Goal: Task Accomplishment & Management: Manage account settings

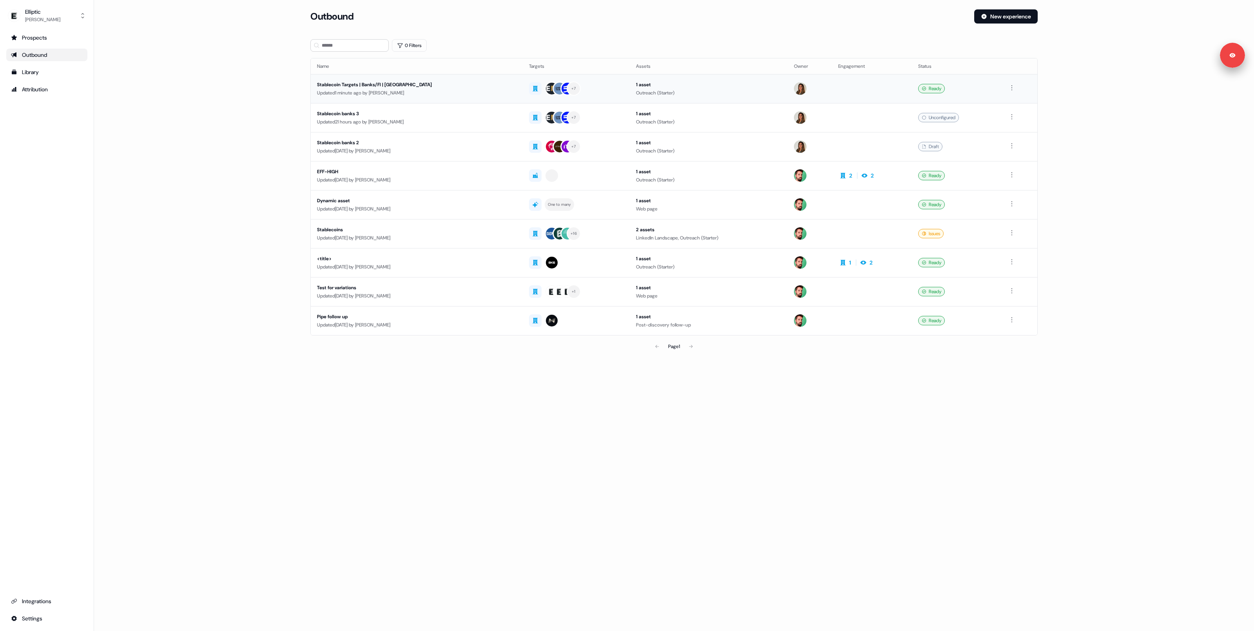
click at [347, 94] on div "Updated 1 minute ago by [PERSON_NAME]" at bounding box center [416, 93] width 199 height 8
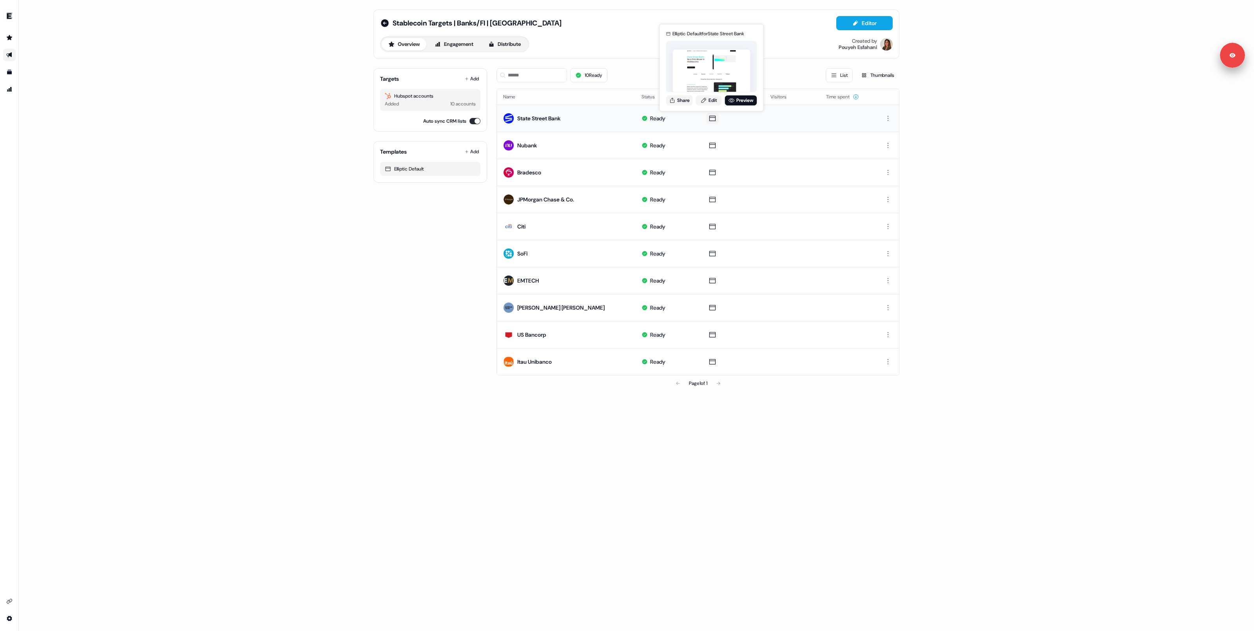
click at [714, 120] on icon at bounding box center [712, 118] width 9 height 8
click at [712, 118] on icon at bounding box center [712, 118] width 9 height 8
click at [710, 117] on icon at bounding box center [712, 118] width 9 height 8
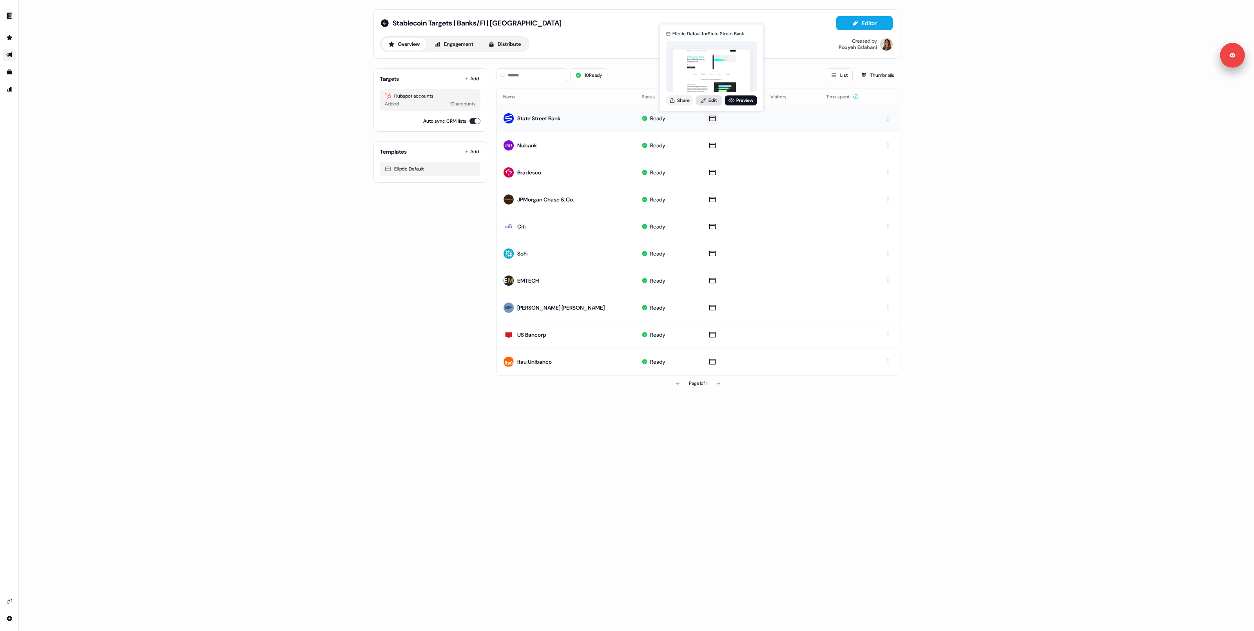
click at [711, 97] on link "Edit" at bounding box center [709, 100] width 26 height 10
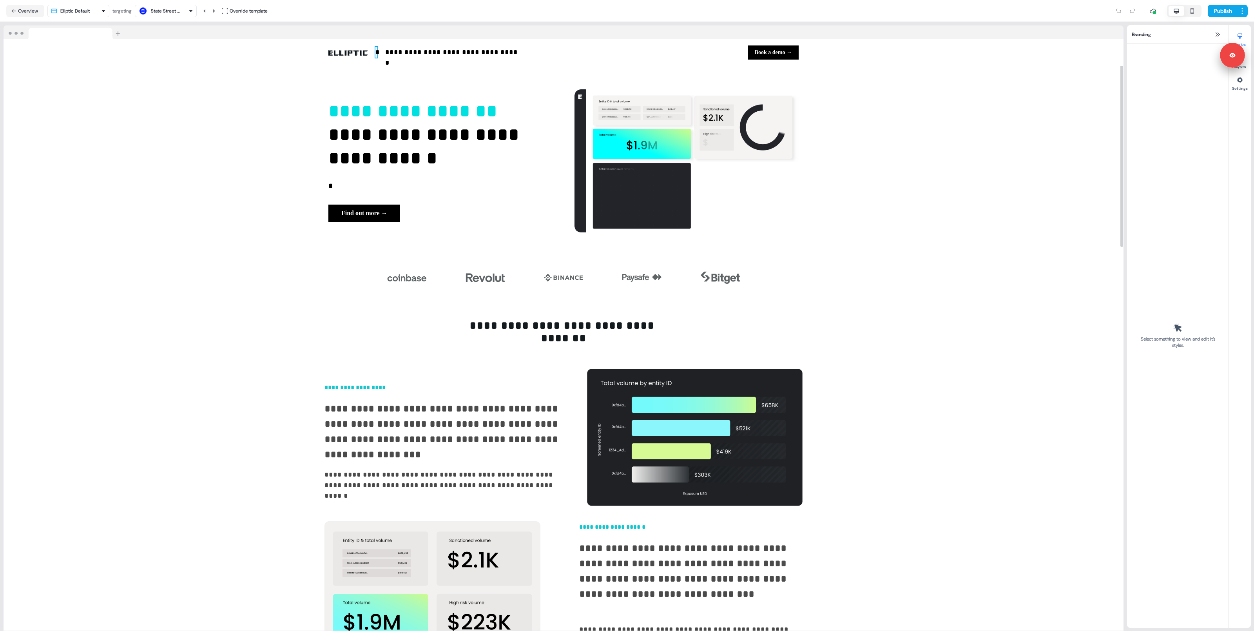
click at [377, 53] on p "*" at bounding box center [376, 52] width 2 height 11
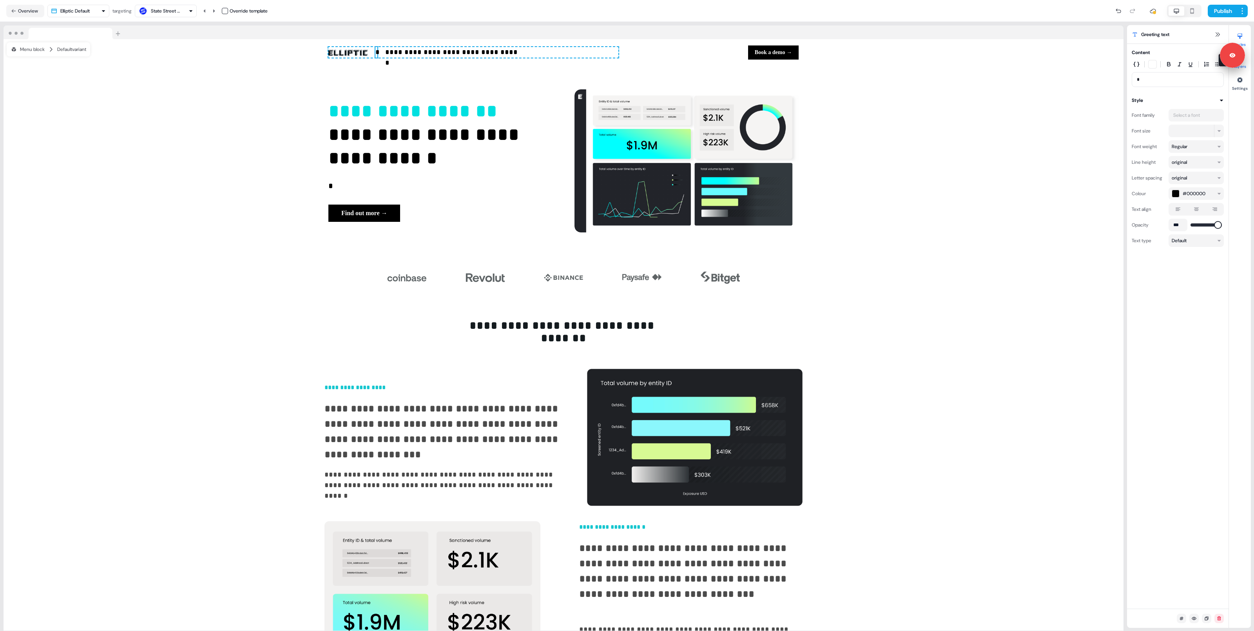
click at [1245, 66] on button "Layers" at bounding box center [1240, 60] width 22 height 17
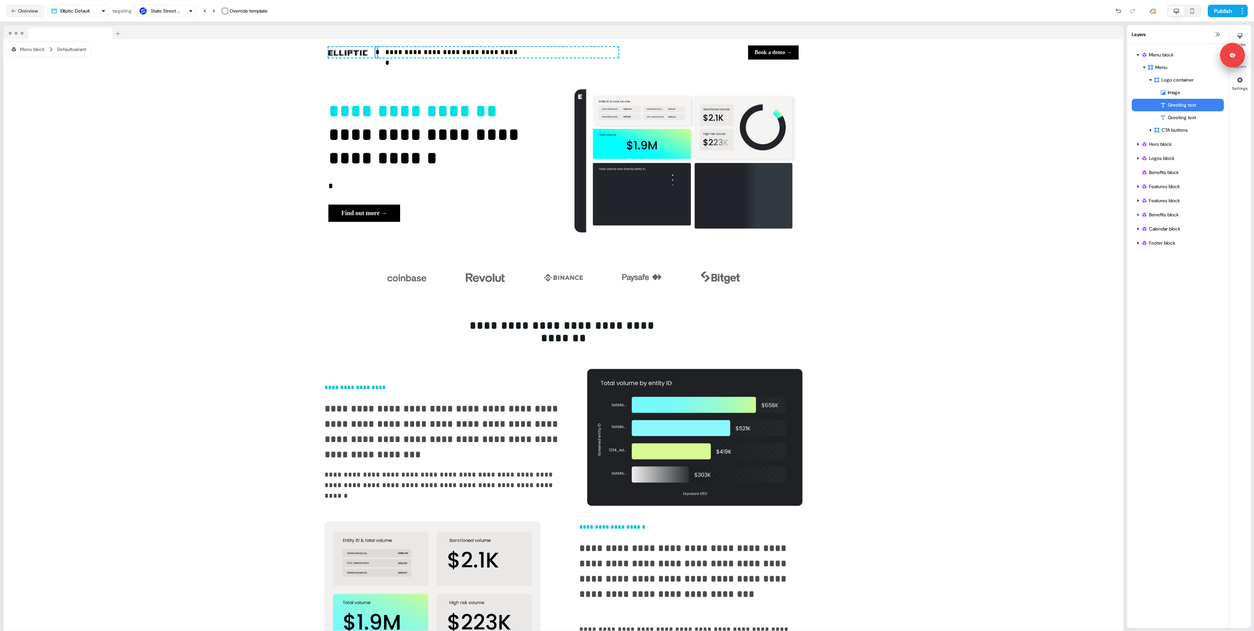
click at [1194, 106] on div "Greeting text" at bounding box center [1192, 105] width 64 height 8
click at [1187, 94] on div "Image" at bounding box center [1192, 93] width 64 height 8
click at [1185, 103] on div "Greeting text" at bounding box center [1192, 105] width 64 height 8
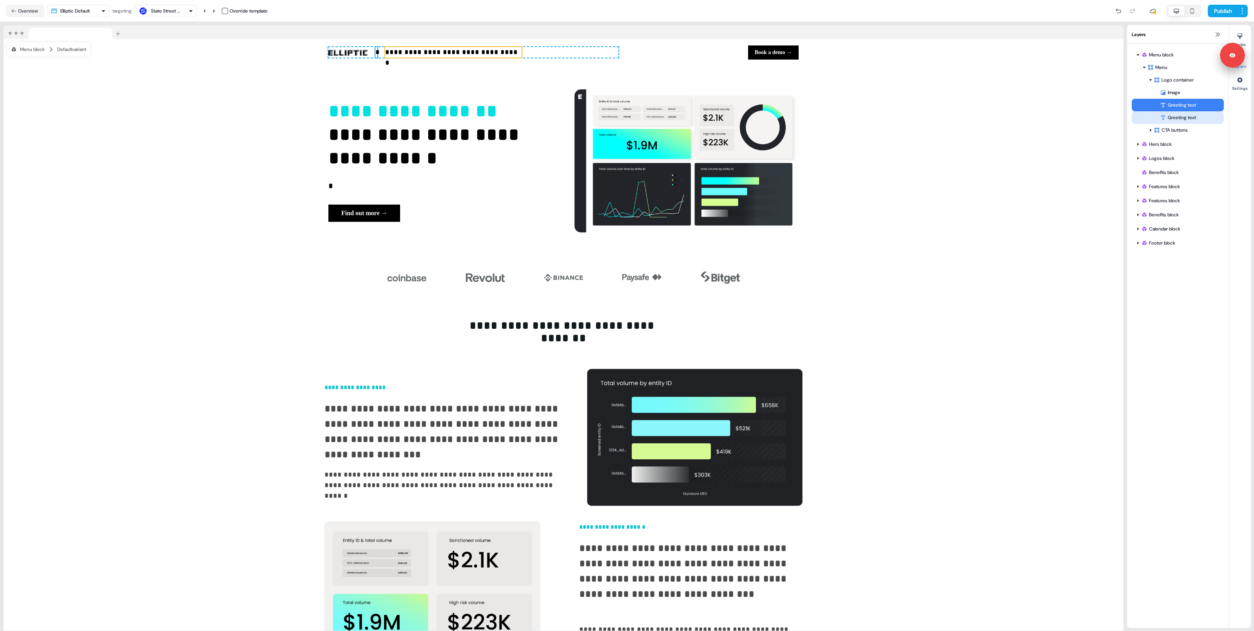
click at [1182, 114] on div "Greeting text" at bounding box center [1192, 118] width 64 height 8
click at [1183, 103] on div "Greeting text" at bounding box center [1192, 105] width 64 height 8
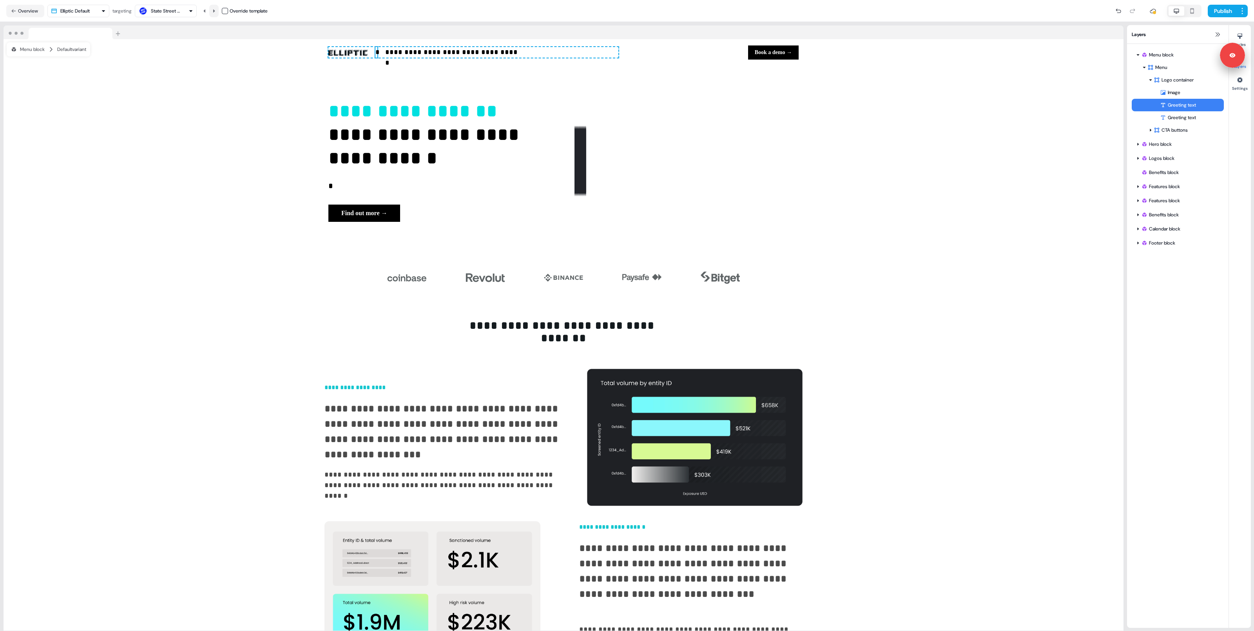
click at [214, 11] on icon at bounding box center [214, 11] width 5 height 5
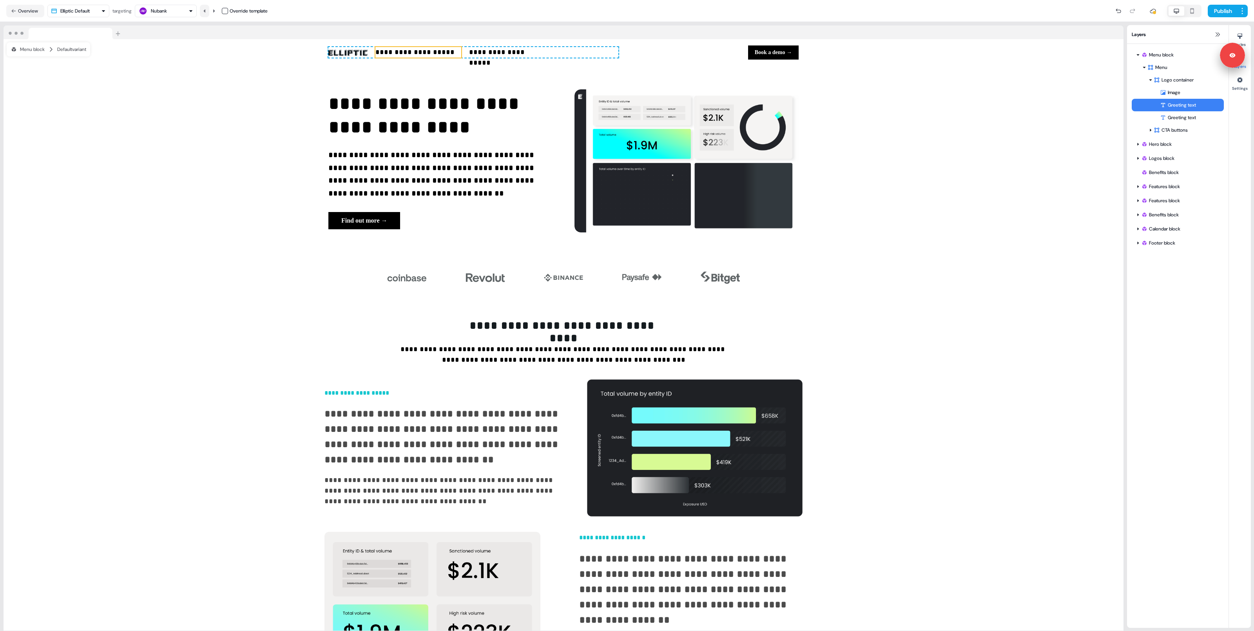
click at [207, 12] on icon at bounding box center [204, 11] width 5 height 5
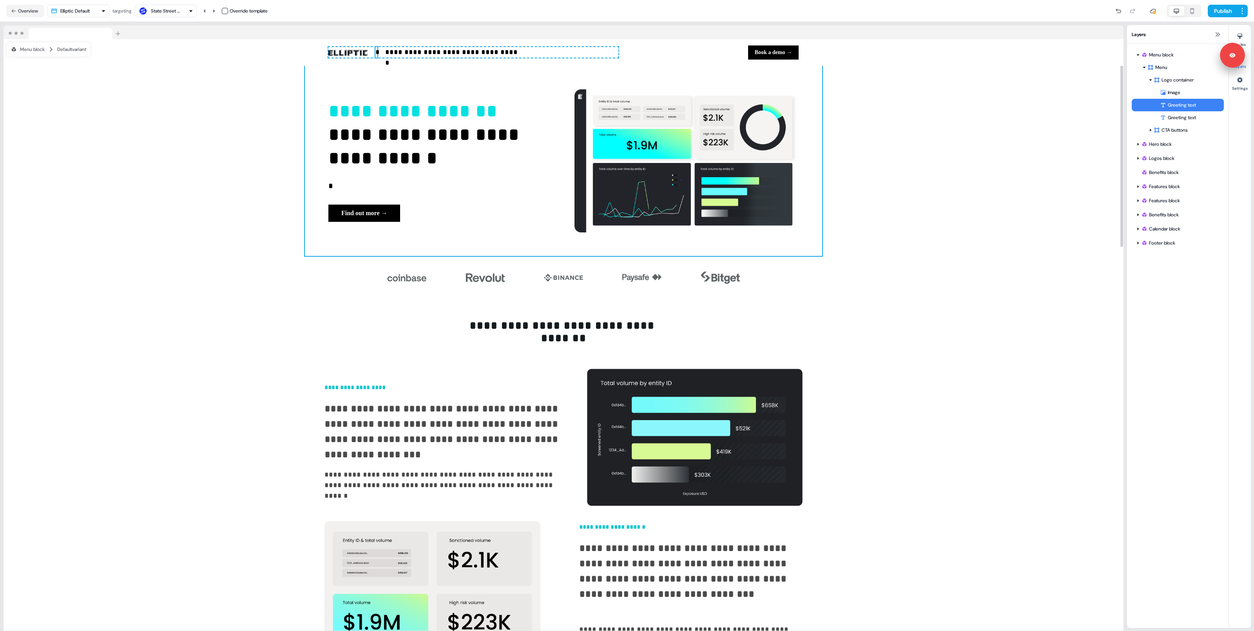
click at [379, 80] on div "**********" at bounding box center [563, 161] width 517 height 190
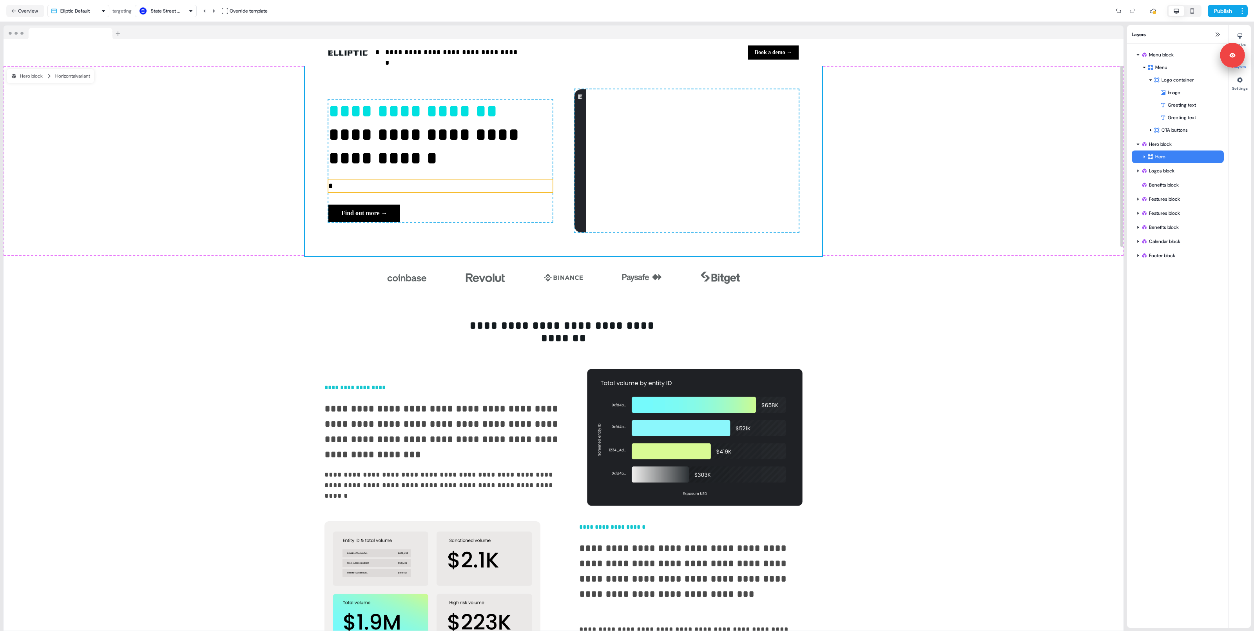
click at [342, 184] on p "*" at bounding box center [440, 185] width 224 height 13
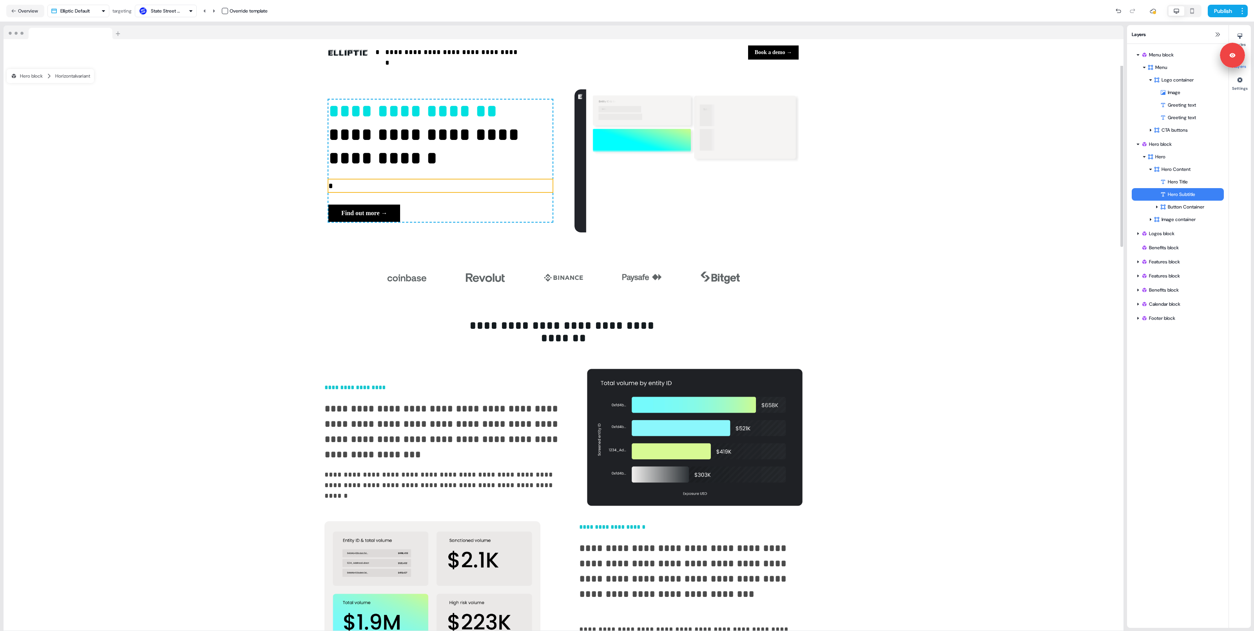
click at [334, 182] on p "*" at bounding box center [440, 185] width 224 height 13
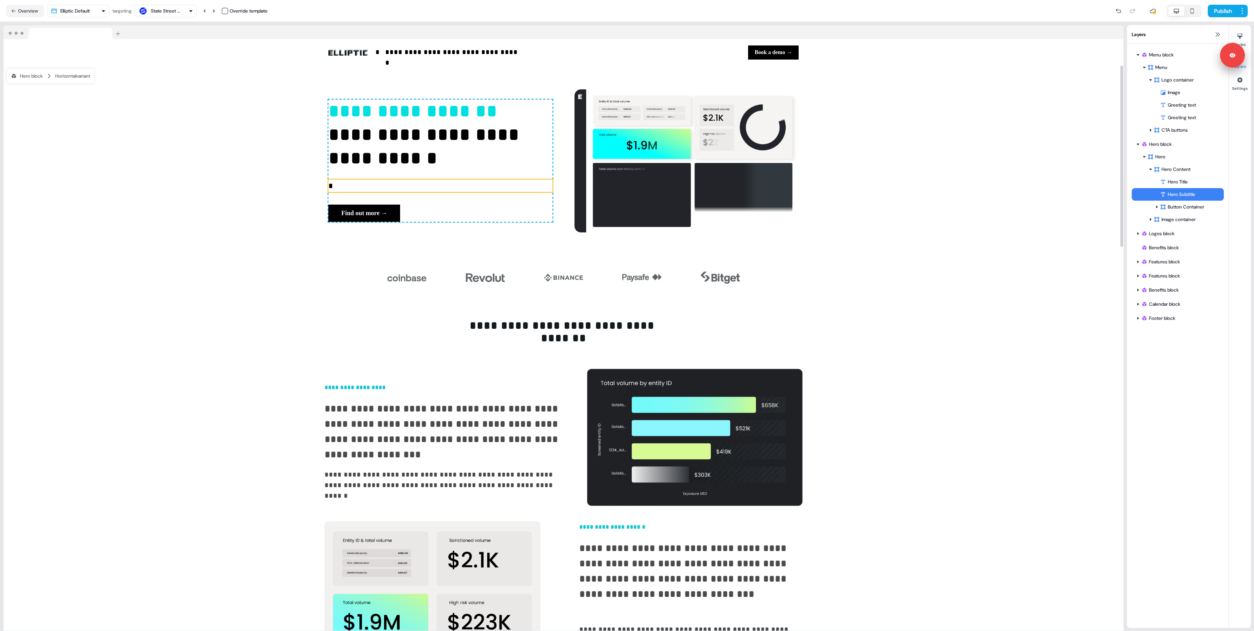
click at [336, 184] on p "*" at bounding box center [440, 185] width 224 height 13
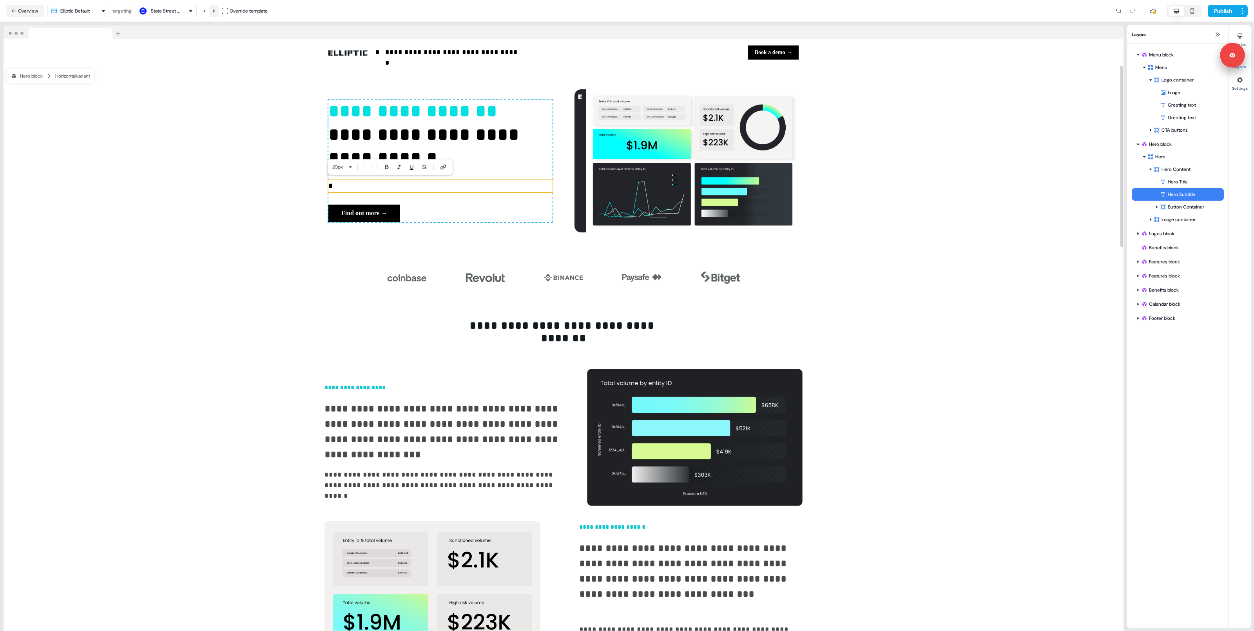
click at [214, 13] on button at bounding box center [213, 11] width 9 height 13
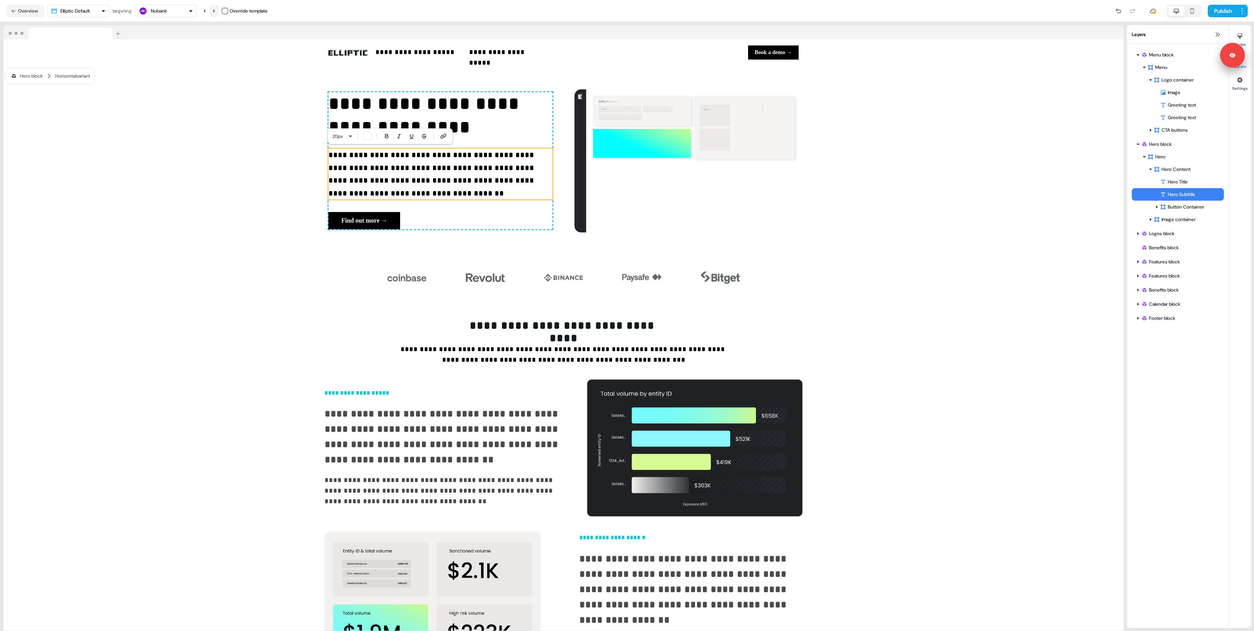
click at [214, 13] on button at bounding box center [213, 11] width 9 height 13
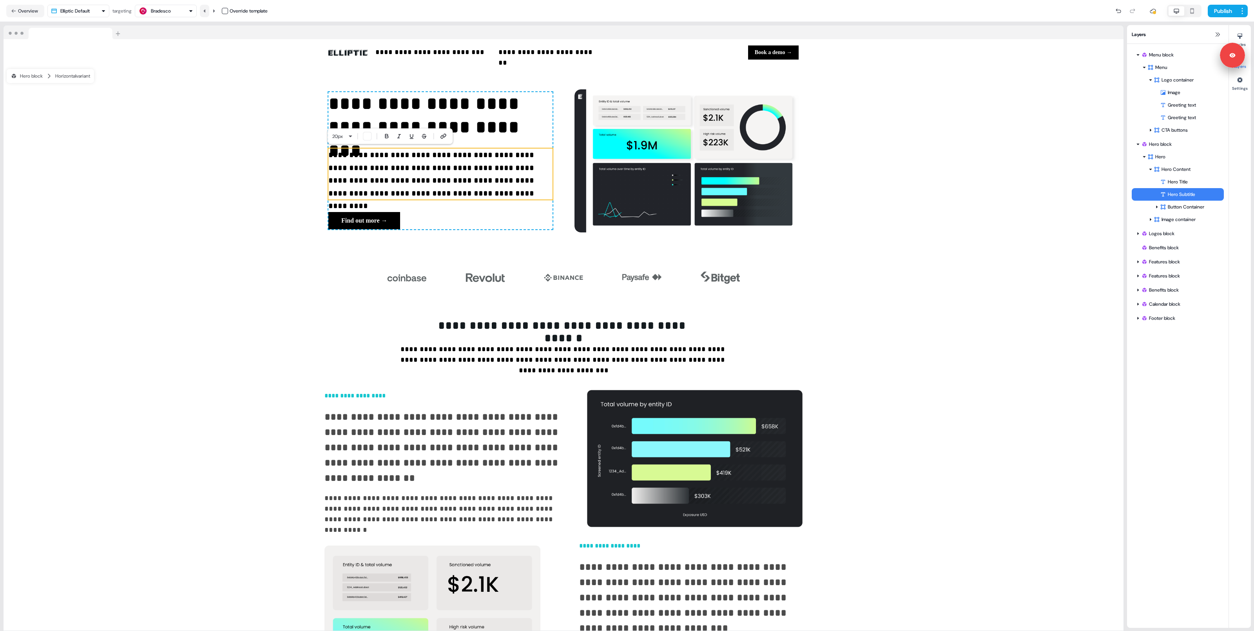
click at [204, 12] on icon at bounding box center [204, 11] width 5 height 5
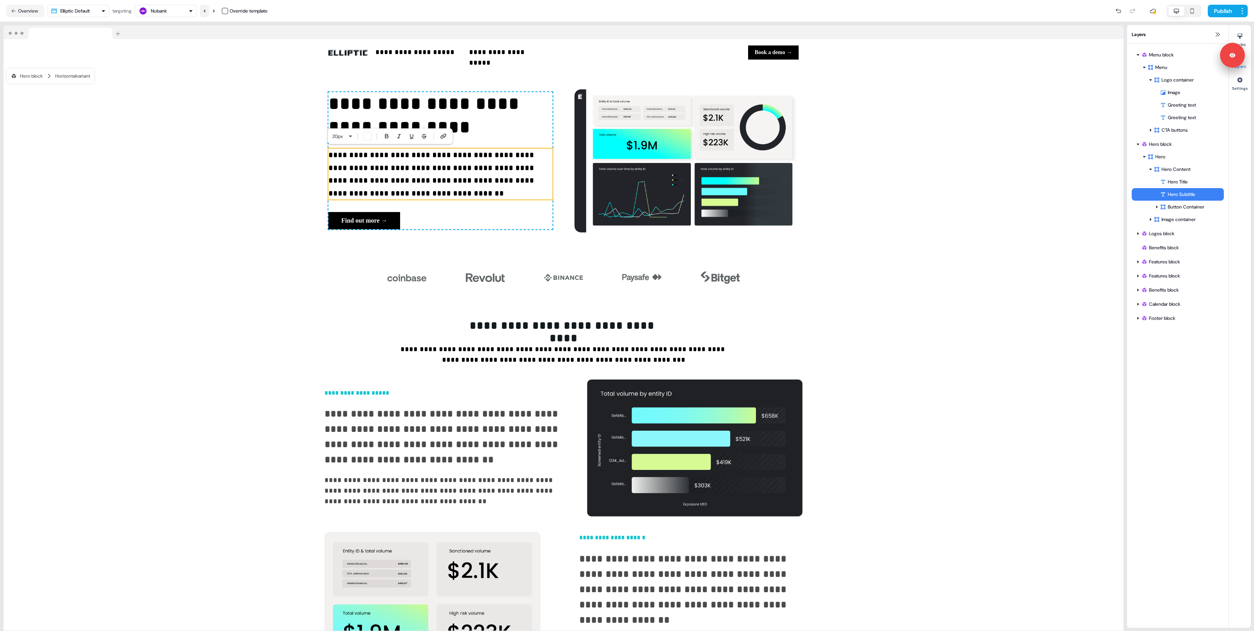
click at [204, 12] on icon at bounding box center [204, 11] width 5 height 5
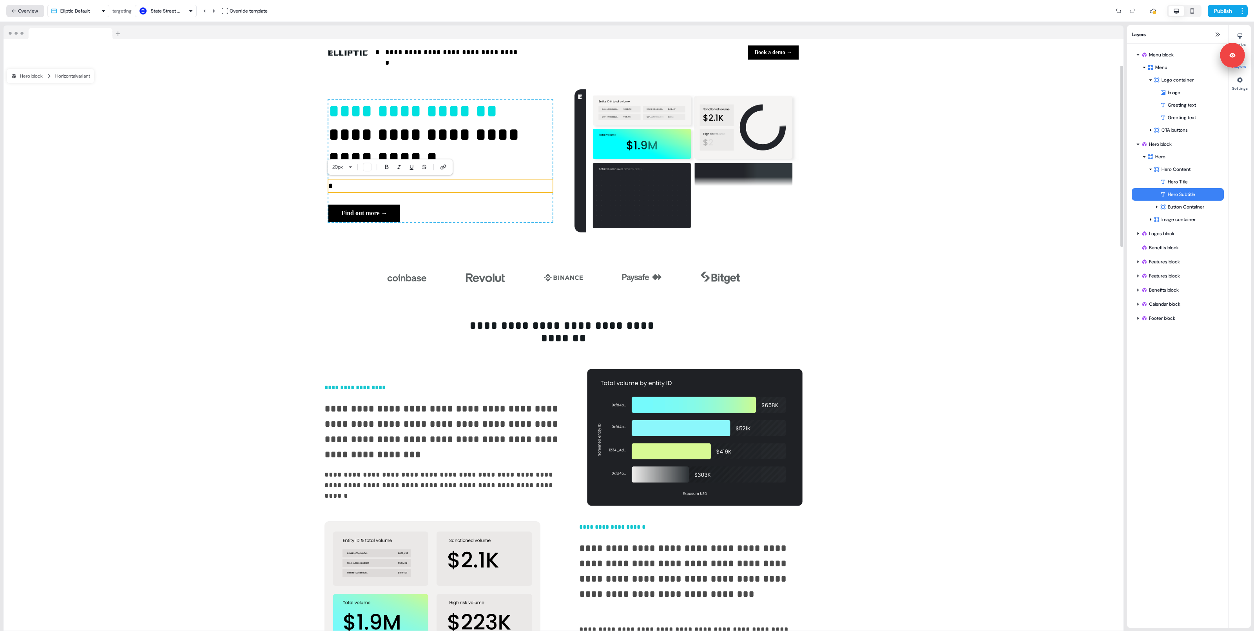
click at [36, 10] on button "Overview" at bounding box center [25, 11] width 38 height 13
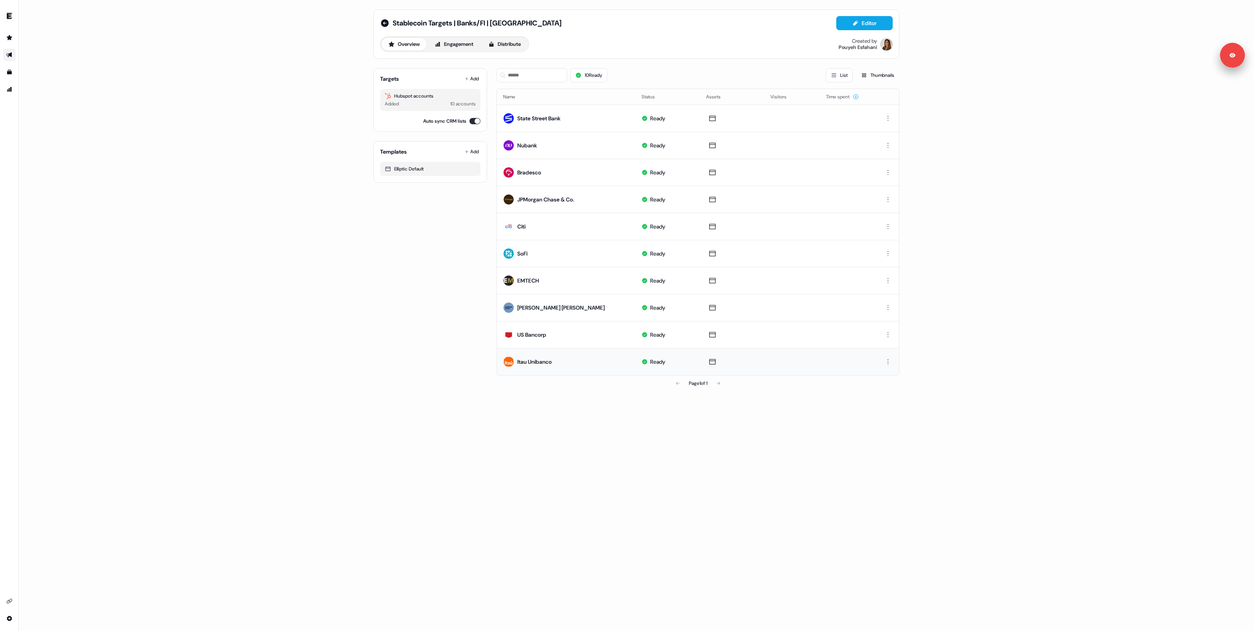
click at [535, 365] on div "Itau Unibanco" at bounding box center [534, 362] width 34 height 8
click at [537, 359] on div "Itau Unibanco" at bounding box center [534, 362] width 34 height 8
click at [533, 337] on div "US Bancorp" at bounding box center [531, 335] width 29 height 8
click at [710, 118] on icon at bounding box center [712, 118] width 9 height 8
click at [714, 117] on icon at bounding box center [712, 118] width 9 height 8
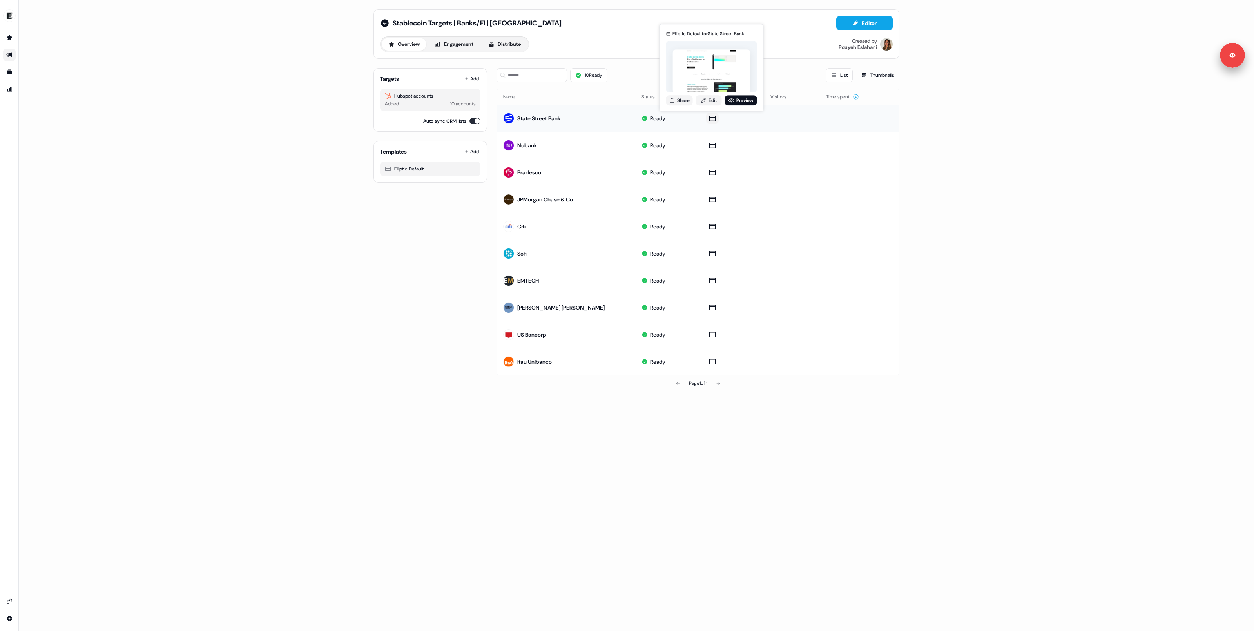
click at [709, 120] on icon at bounding box center [712, 118] width 6 height 5
click at [709, 103] on link "Edit" at bounding box center [709, 100] width 26 height 10
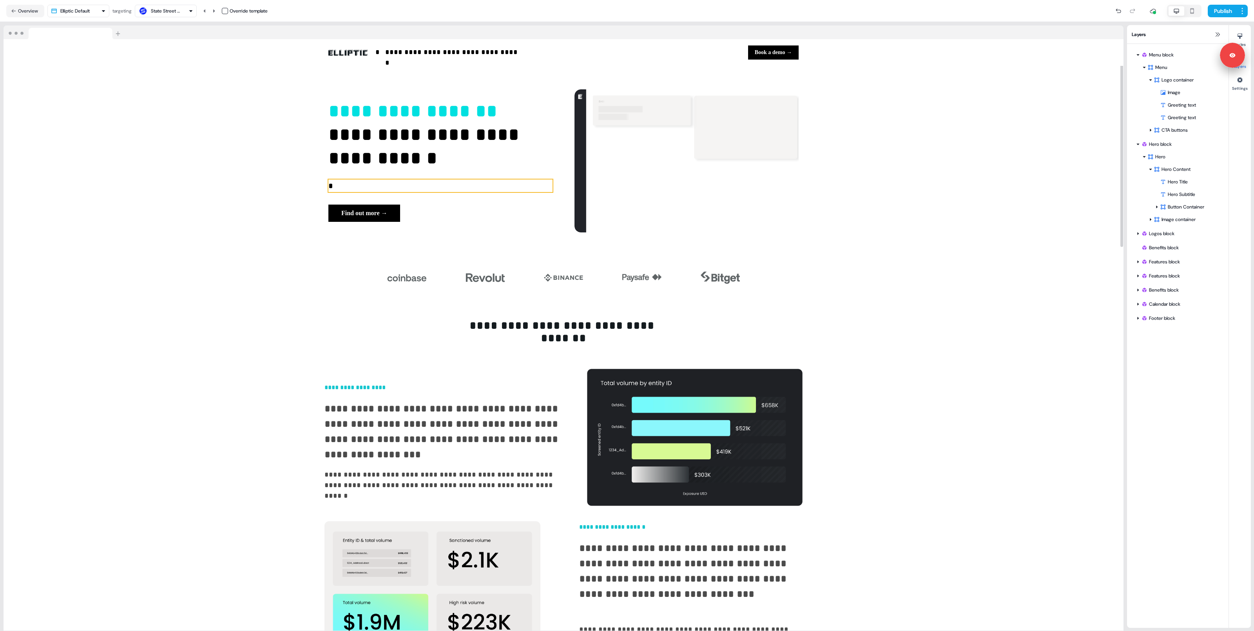
click at [340, 183] on p "*" at bounding box center [440, 185] width 224 height 13
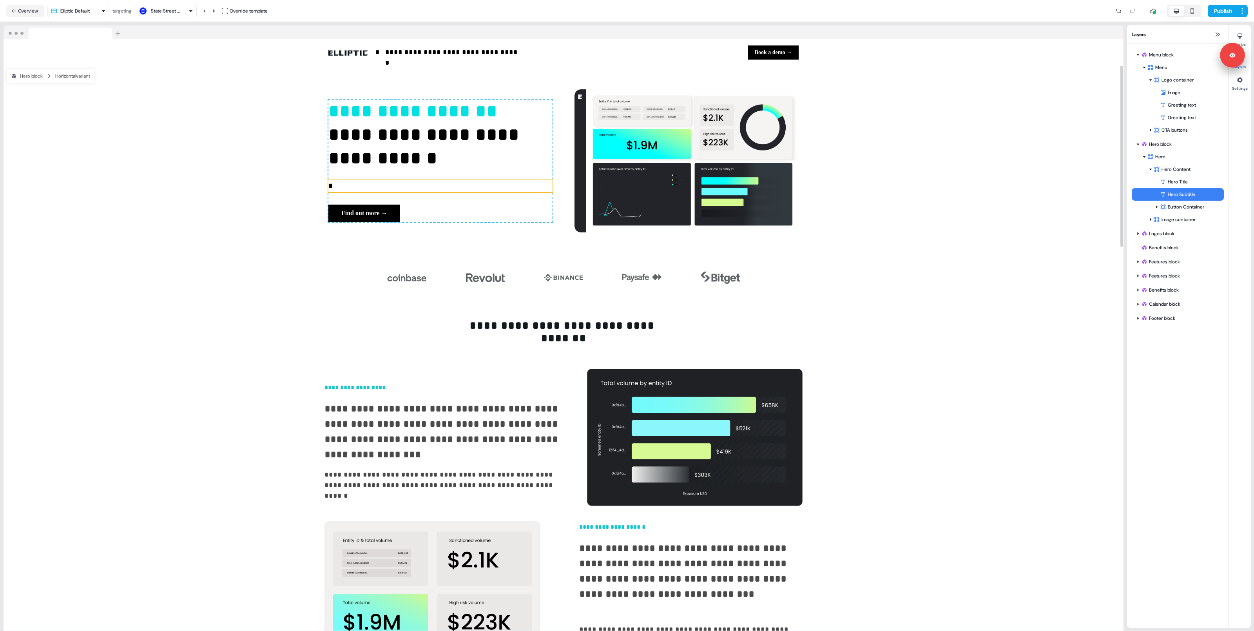
click at [340, 183] on p "*" at bounding box center [440, 185] width 224 height 13
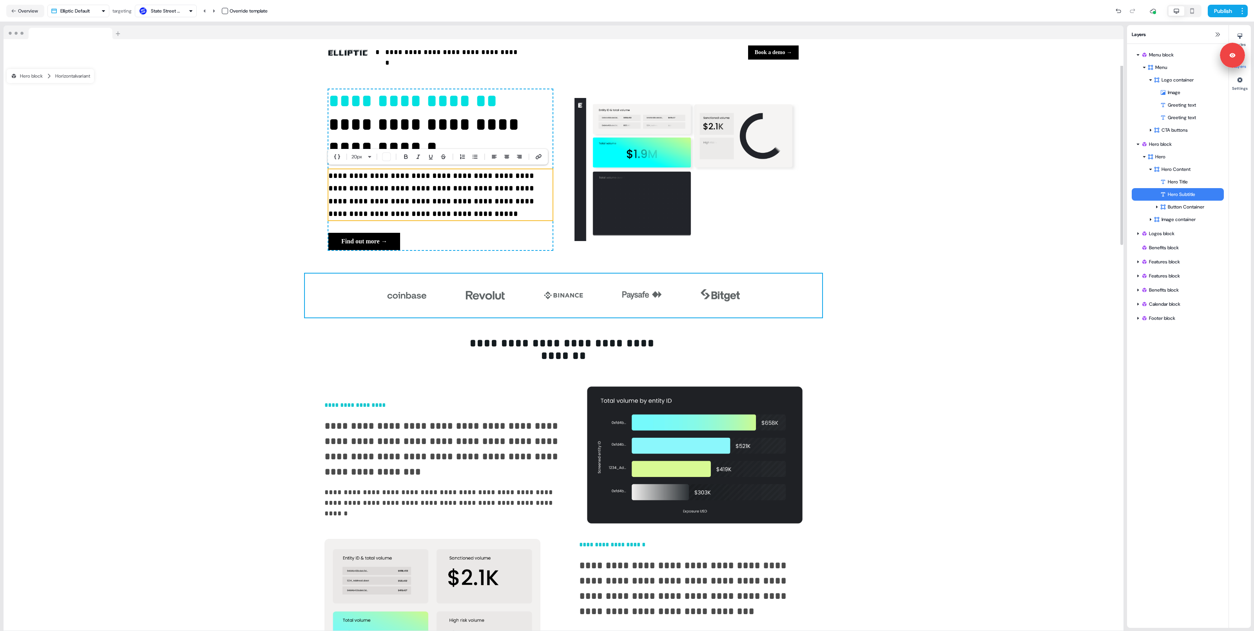
click at [345, 311] on div "To pick up a draggable item, press the space bar. While dragging, use the arrow…" at bounding box center [563, 296] width 517 height 44
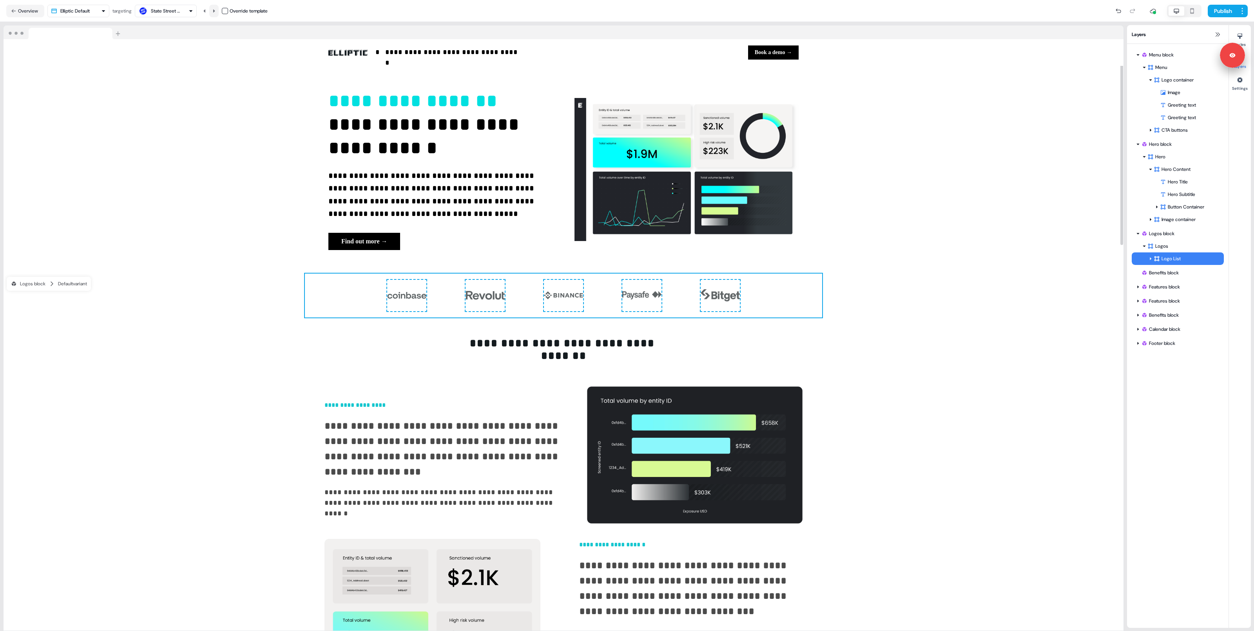
click at [219, 13] on button at bounding box center [213, 11] width 9 height 13
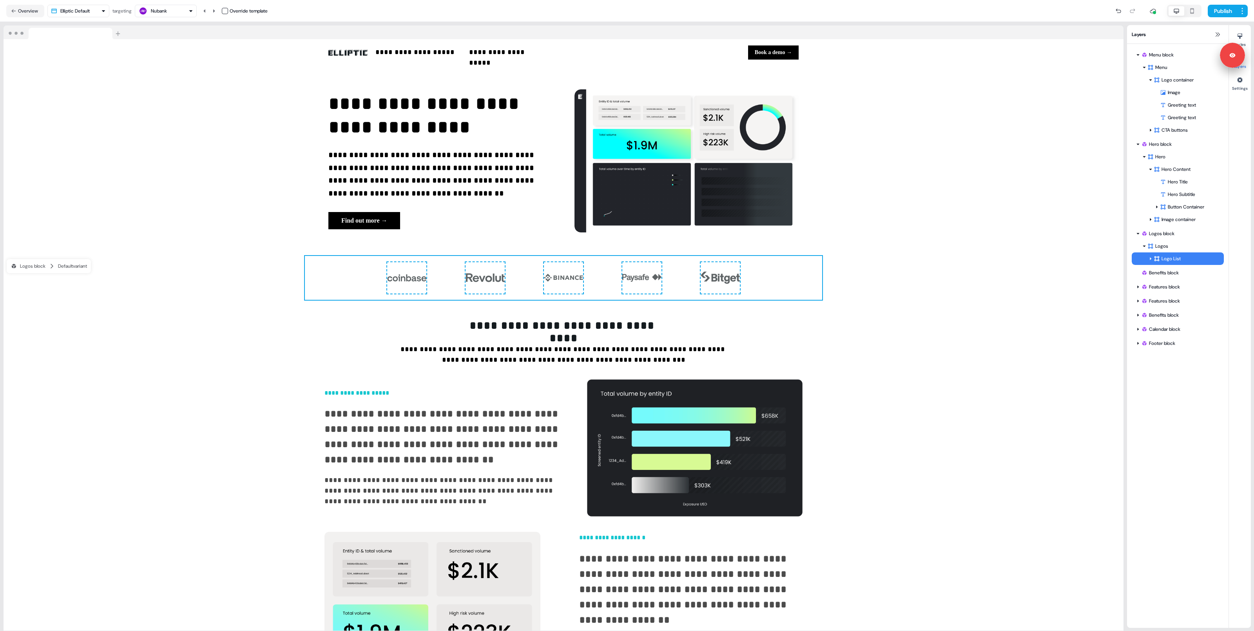
click at [201, 11] on div "Nubank Override template" at bounding box center [201, 11] width 133 height 13
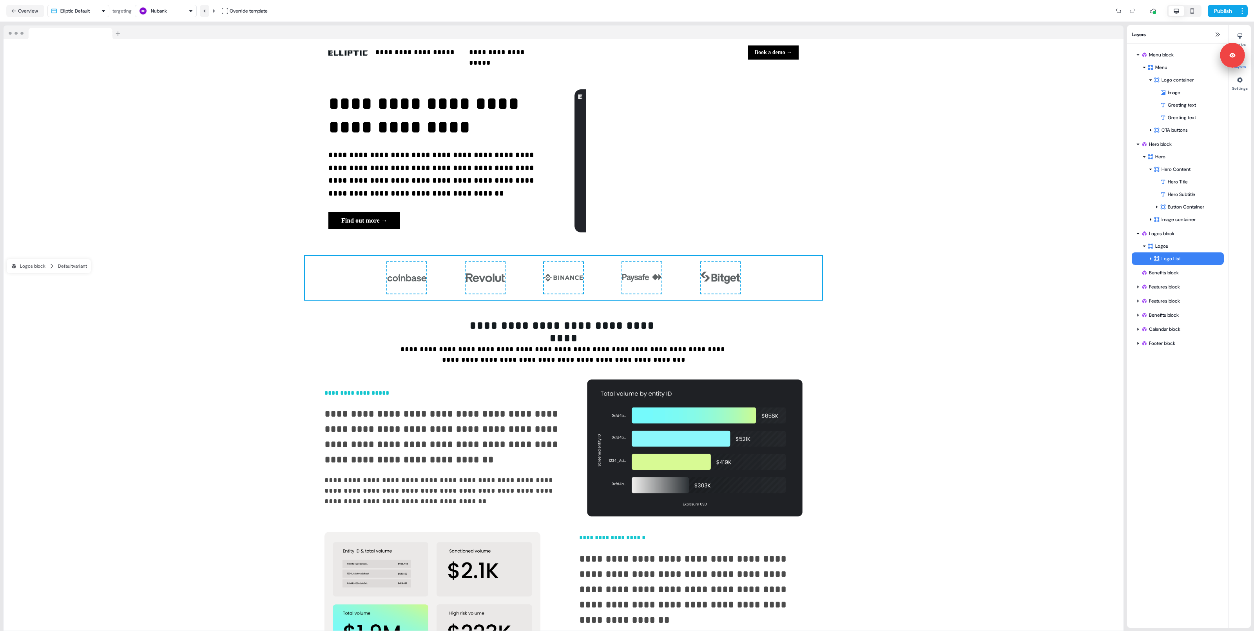
click at [205, 10] on icon at bounding box center [204, 11] width 5 height 5
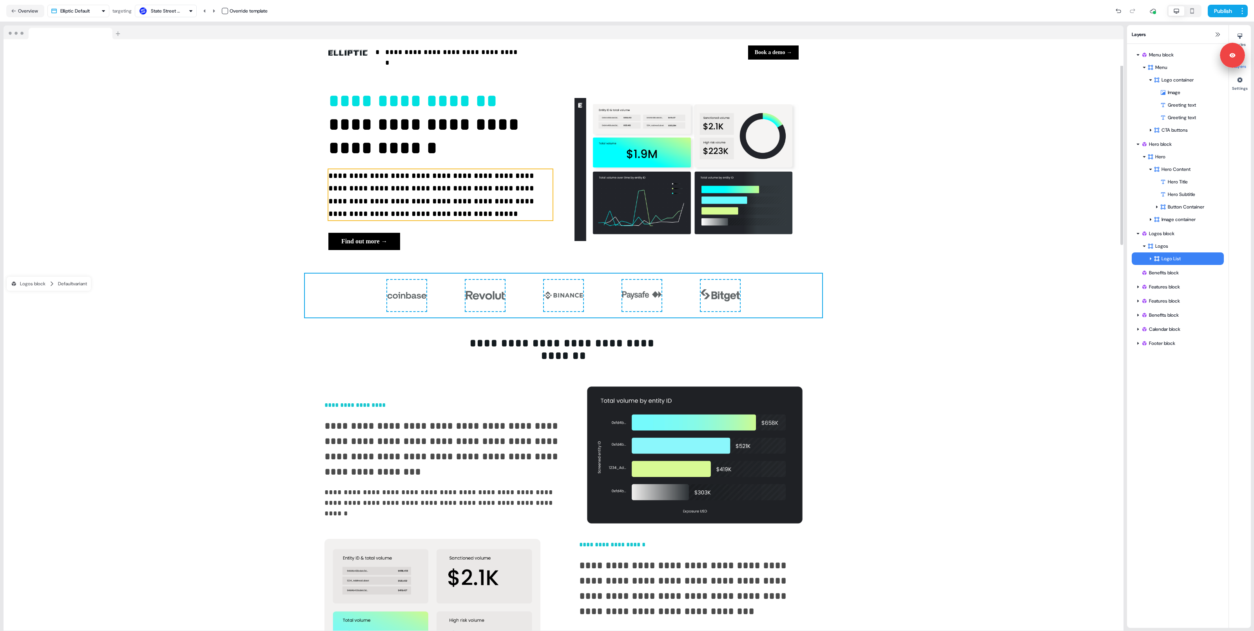
click at [333, 188] on p "**********" at bounding box center [440, 194] width 224 height 51
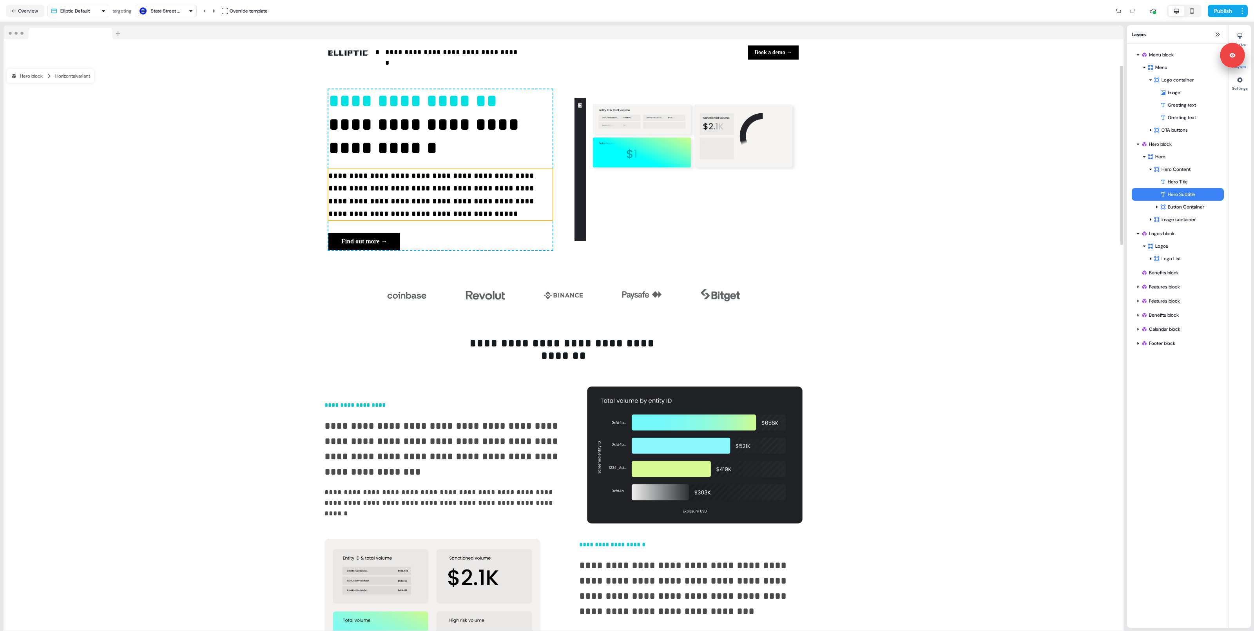
click at [333, 188] on p "**********" at bounding box center [440, 194] width 224 height 51
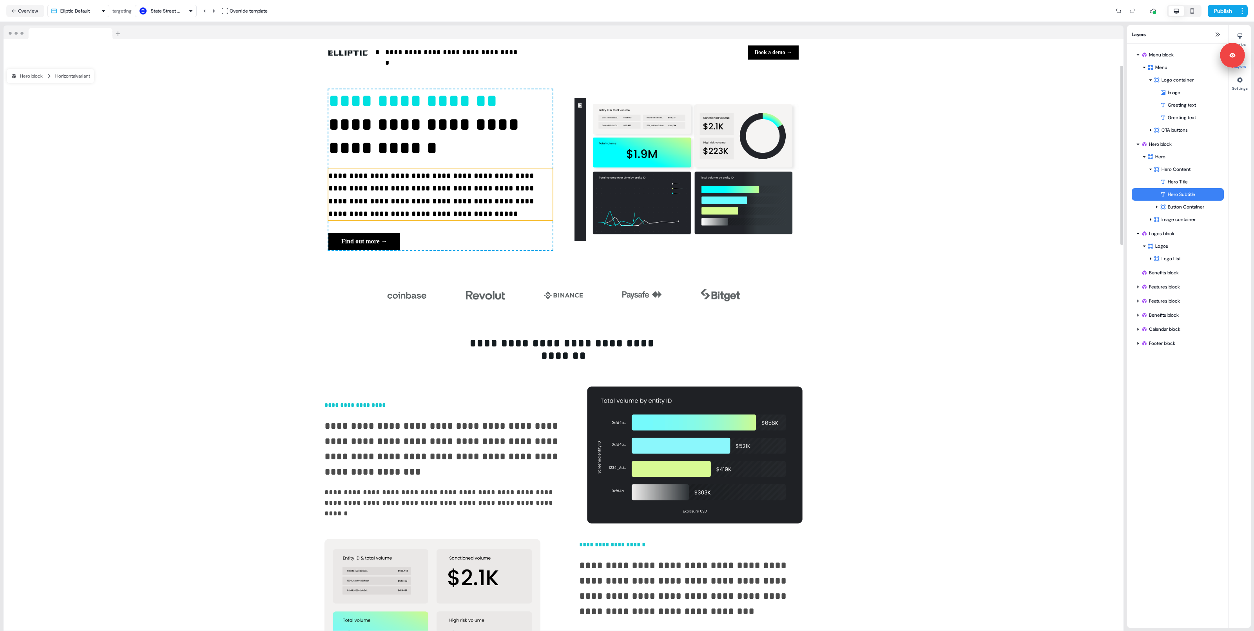
click at [333, 188] on p "**********" at bounding box center [440, 194] width 224 height 51
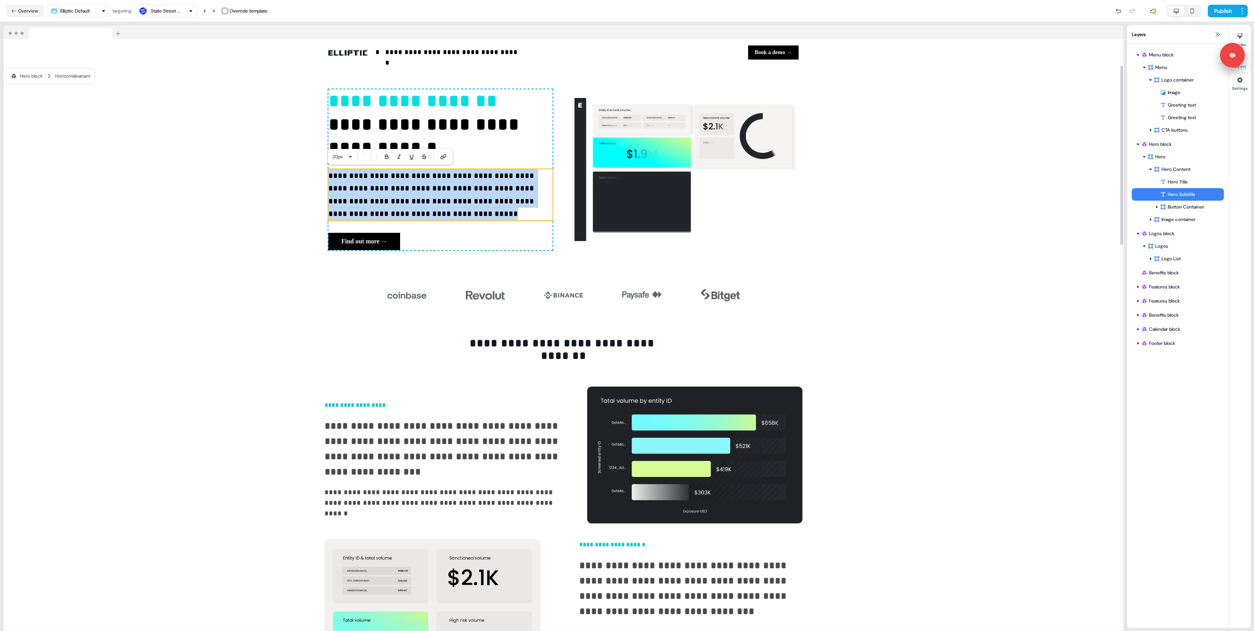
click at [333, 188] on p "**********" at bounding box center [440, 194] width 224 height 51
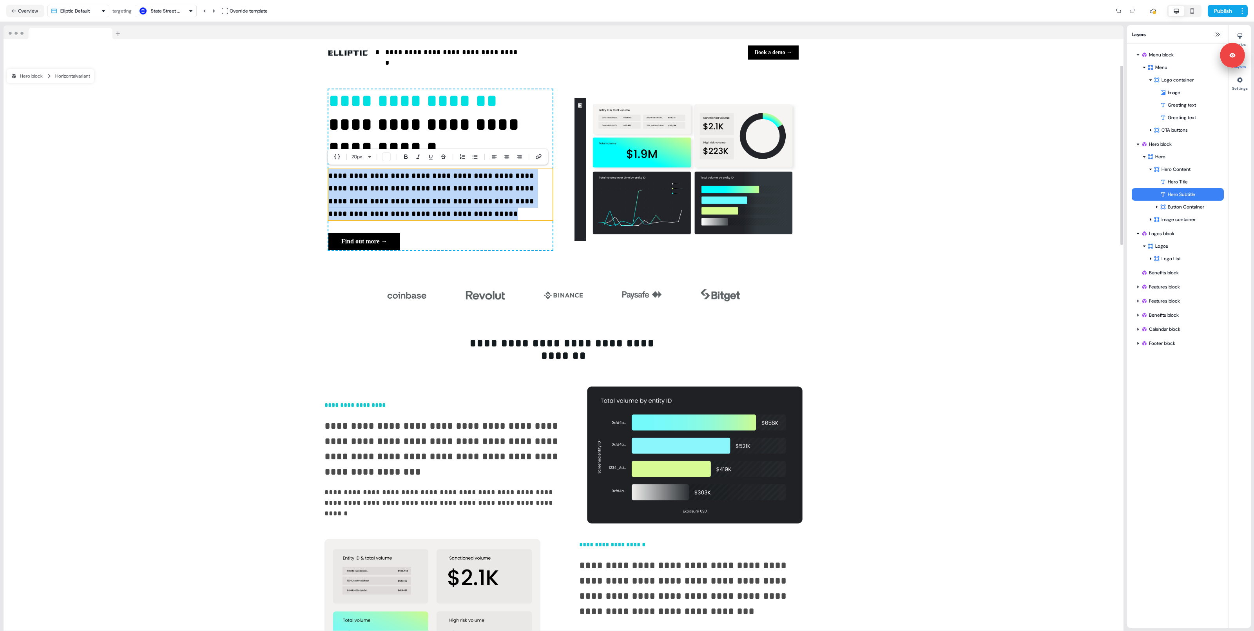
click at [333, 188] on p "**********" at bounding box center [440, 194] width 224 height 51
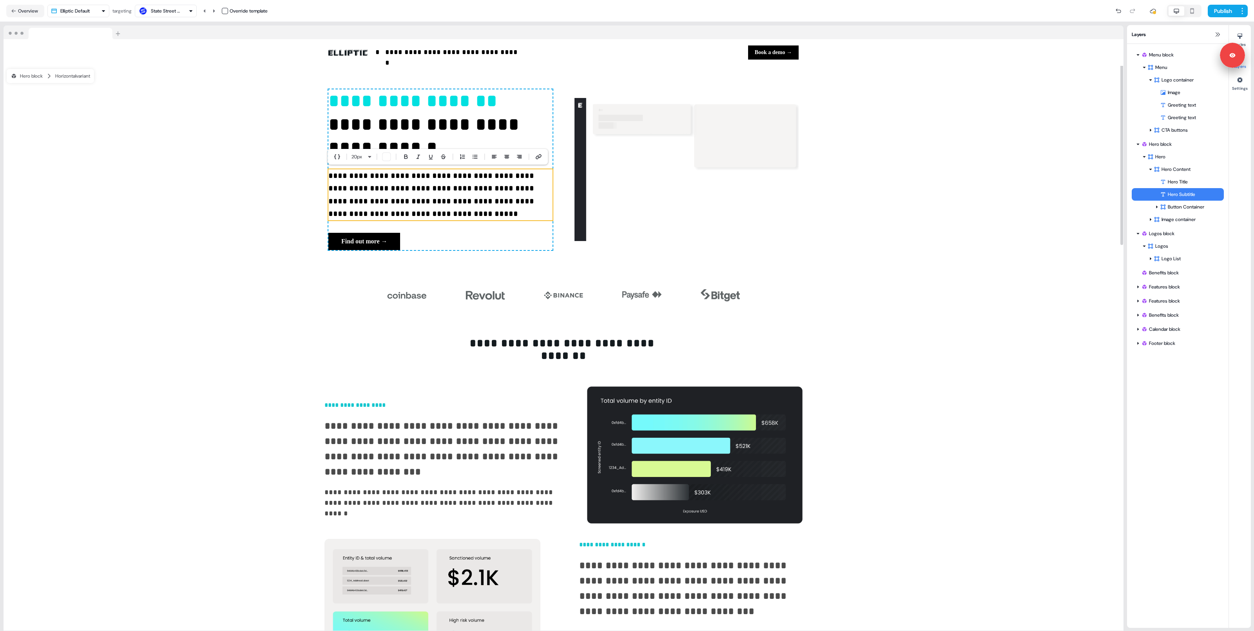
click at [379, 189] on p "**********" at bounding box center [440, 194] width 224 height 51
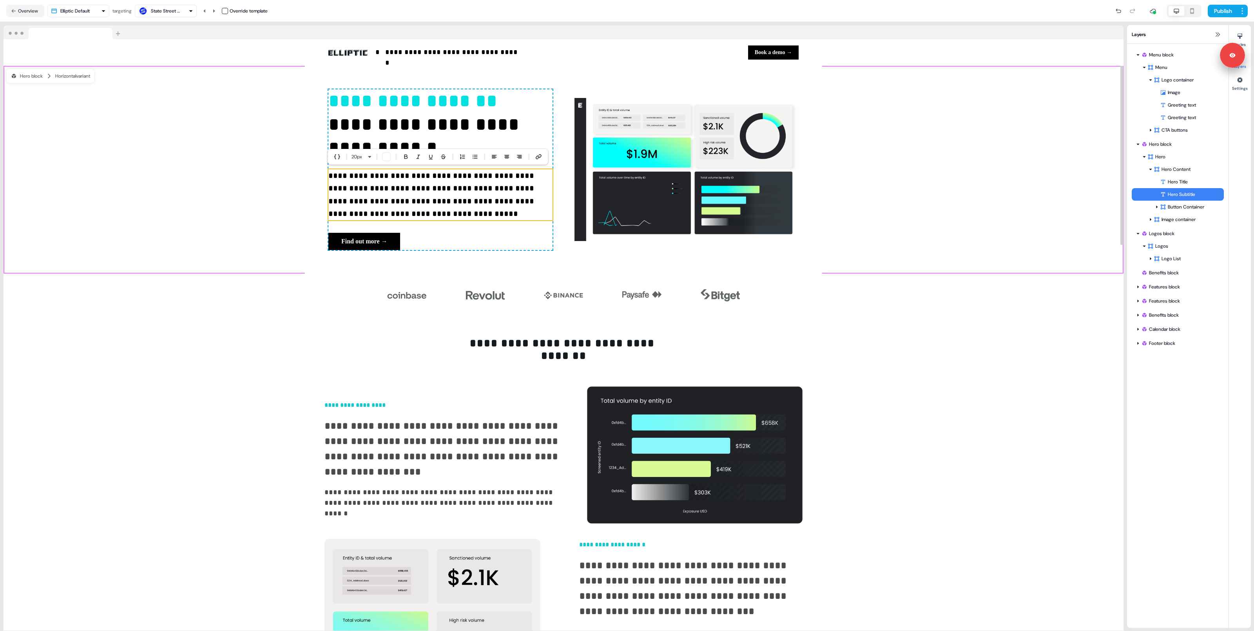
click at [300, 229] on div "**********" at bounding box center [564, 170] width 1120 height 208
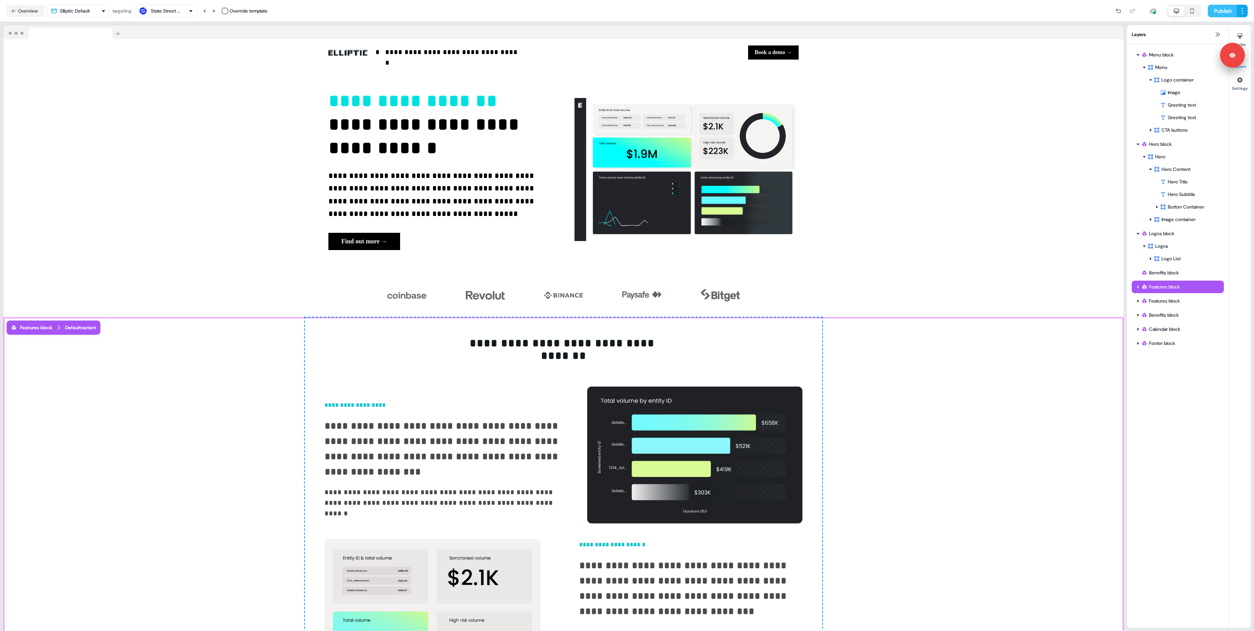
click at [1210, 11] on button "Publish" at bounding box center [1222, 11] width 29 height 13
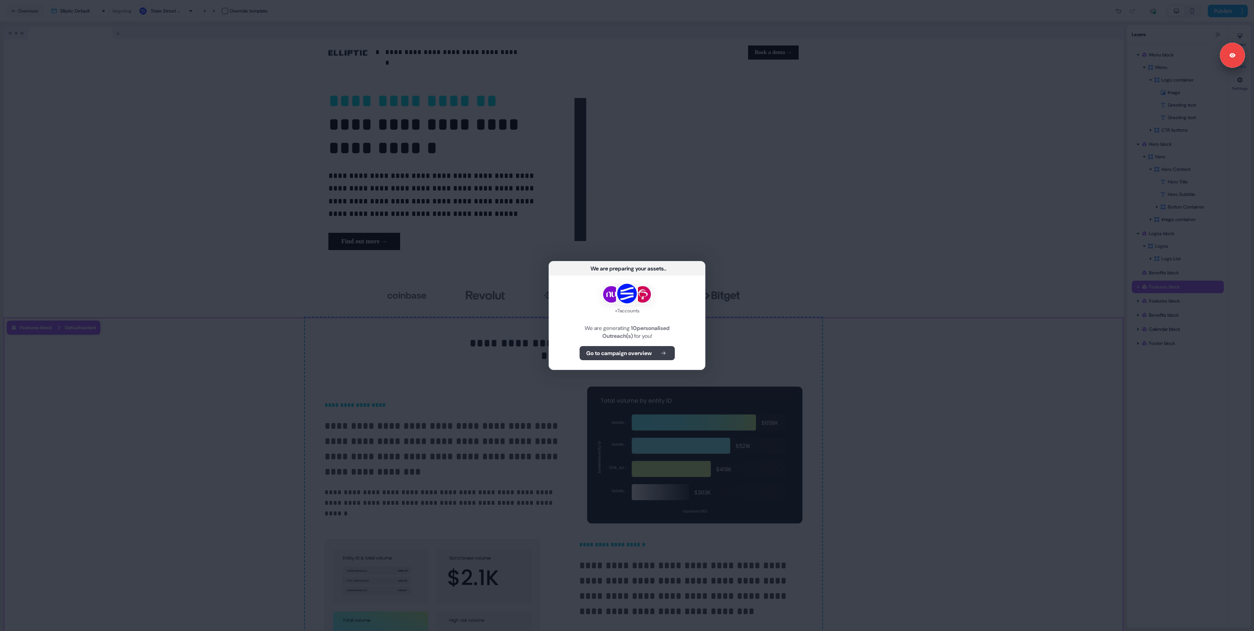
click at [635, 354] on b "Go to campaign overview" at bounding box center [618, 353] width 65 height 8
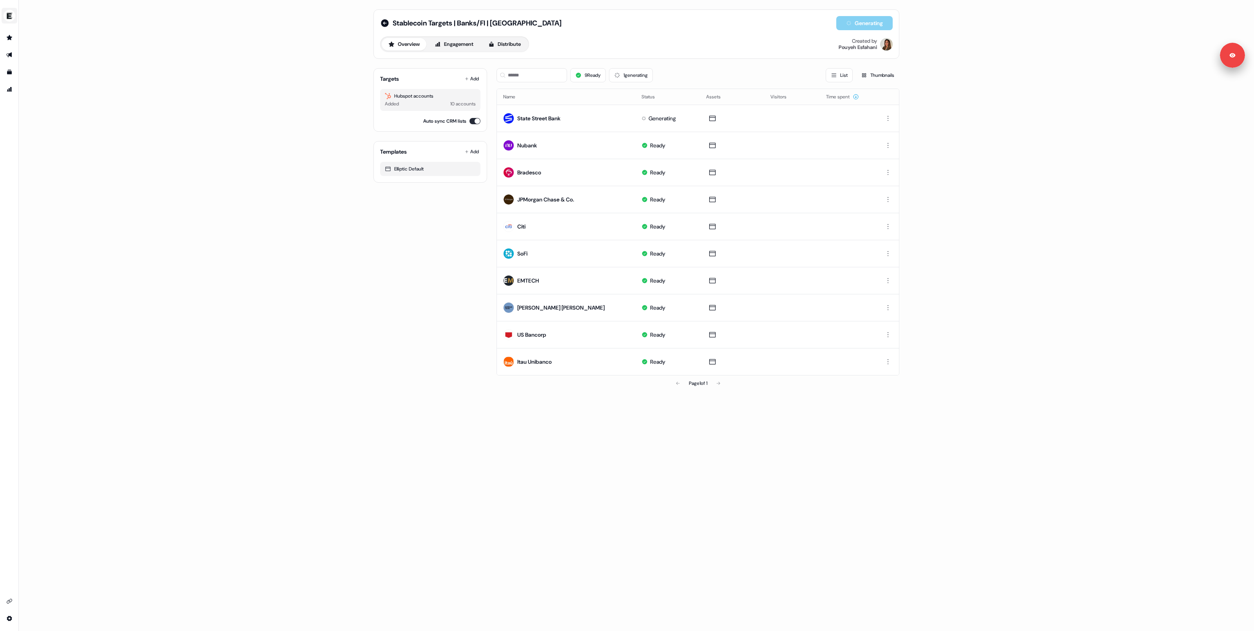
click at [10, 18] on img "side nav menu" at bounding box center [9, 15] width 13 height 13
click at [27, 63] on div "Logout" at bounding box center [40, 65] width 74 height 14
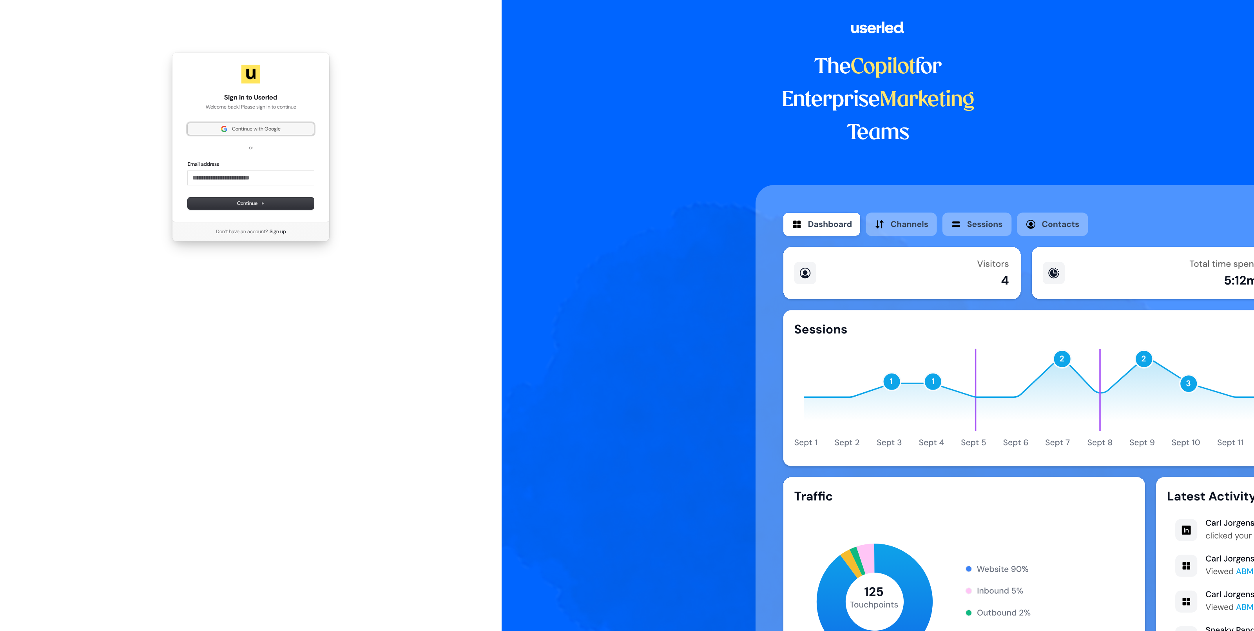
click at [270, 125] on button "Continue with Google" at bounding box center [251, 129] width 126 height 12
